Goal: Find specific page/section: Find specific page/section

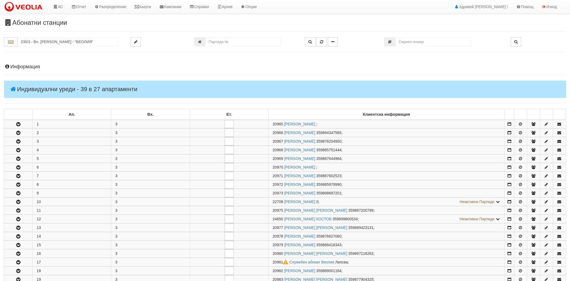
scroll to position [179, 0]
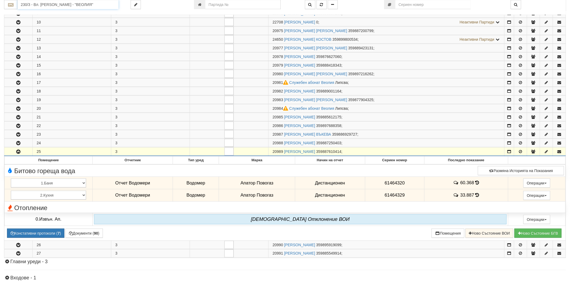
click at [93, 6] on input "230/3 - Вл. [PERSON_NAME] - "ВЕОЛИЯ"" at bounding box center [68, 4] width 101 height 9
click at [48, 23] on div "208/3,4 - Вл. Варненчик - "ВЕОЛИЯ"" at bounding box center [67, 26] width 99 height 6
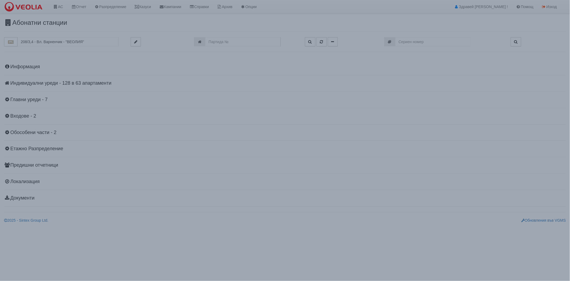
scroll to position [0, 0]
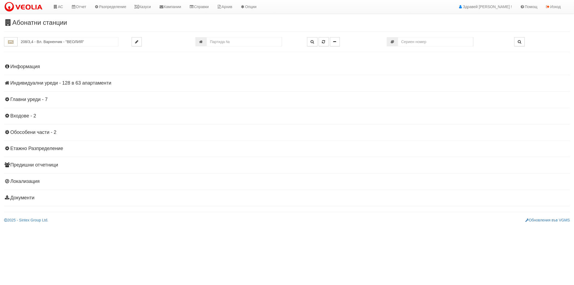
click at [72, 83] on h4 "Индивидуални уреди - 128 в 63 апартаменти" at bounding box center [287, 83] width 566 height 5
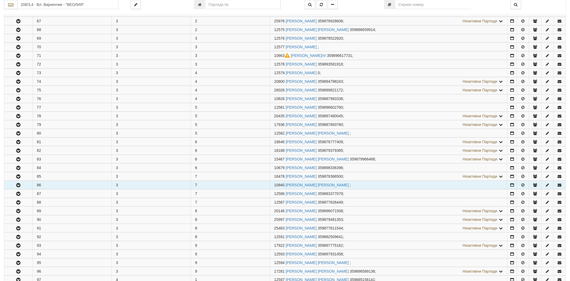
scroll to position [179, 0]
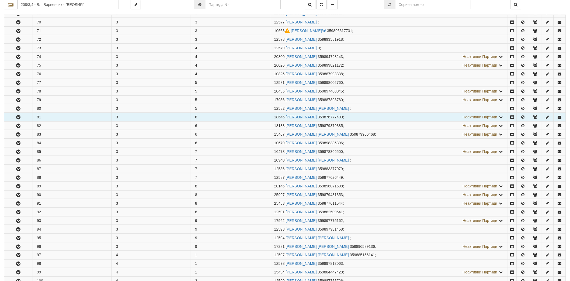
click at [15, 119] on icon "button" at bounding box center [18, 117] width 6 height 4
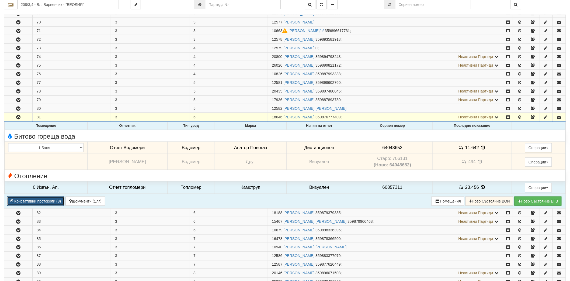
click at [57, 198] on button "Констативни протоколи ( 3 )" at bounding box center [35, 200] width 57 height 9
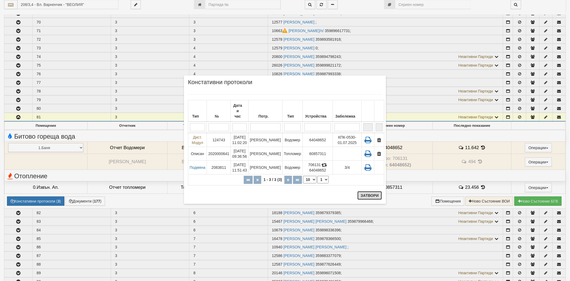
click at [380, 195] on button "Затвори" at bounding box center [369, 195] width 25 height 9
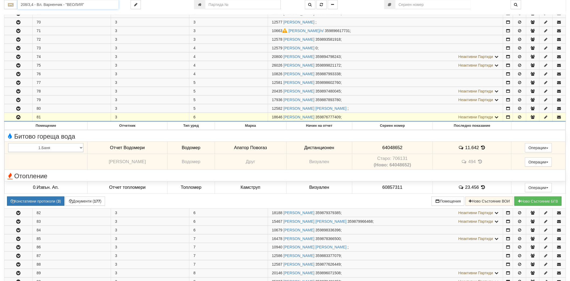
click at [68, 5] on input "208/3,4 - Вл. Варненчик - "ВЕОЛИЯ"" at bounding box center [68, 4] width 101 height 9
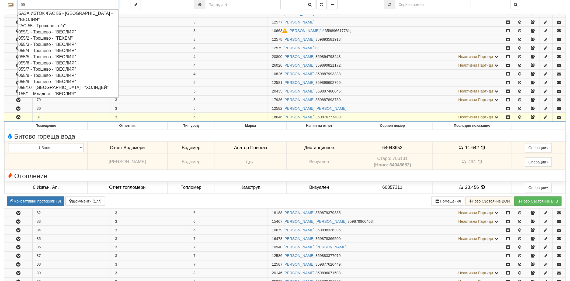
click at [37, 75] on div "055/8 - Трошево - "ВЕОЛИЯ"" at bounding box center [67, 75] width 99 height 6
type input "055/8 - Трошево - "ВЕОЛИЯ""
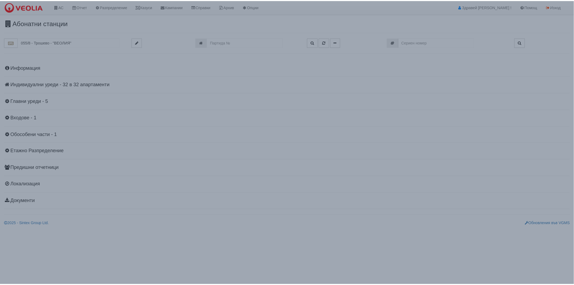
scroll to position [0, 0]
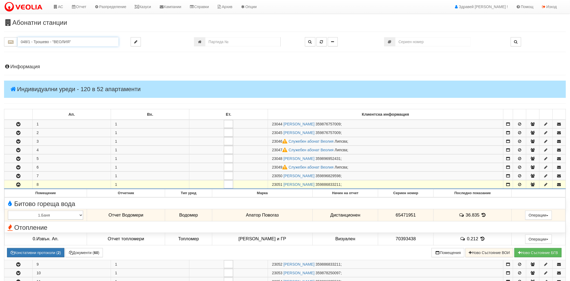
click at [62, 43] on input "048/1 - Трошево - "ВЕОЛИЯ"" at bounding box center [68, 41] width 101 height 9
click at [235, 39] on input "number" at bounding box center [242, 41] width 75 height 9
type input "11591"
type input "209/1 - "ТЕХЕМ СЪРВИСИС" ЕООД"
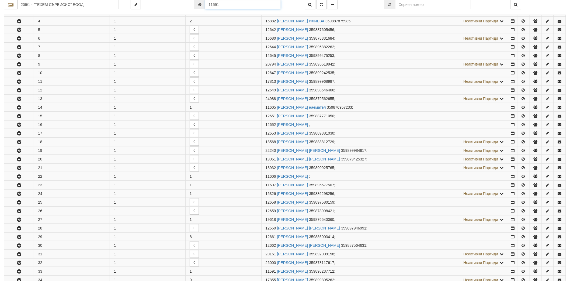
scroll to position [283, 0]
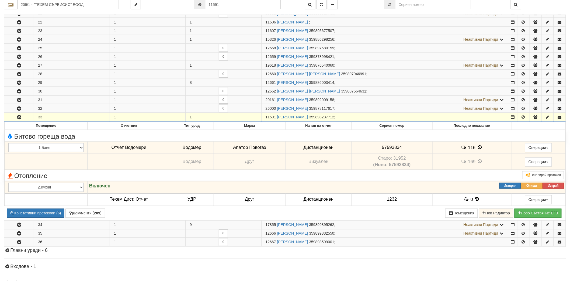
drag, startPoint x: 266, startPoint y: 119, endPoint x: 275, endPoint y: 119, distance: 9.2
click at [275, 119] on span "11591" at bounding box center [271, 117] width 11 height 4
copy span "11591"
